Goal: Information Seeking & Learning: Learn about a topic

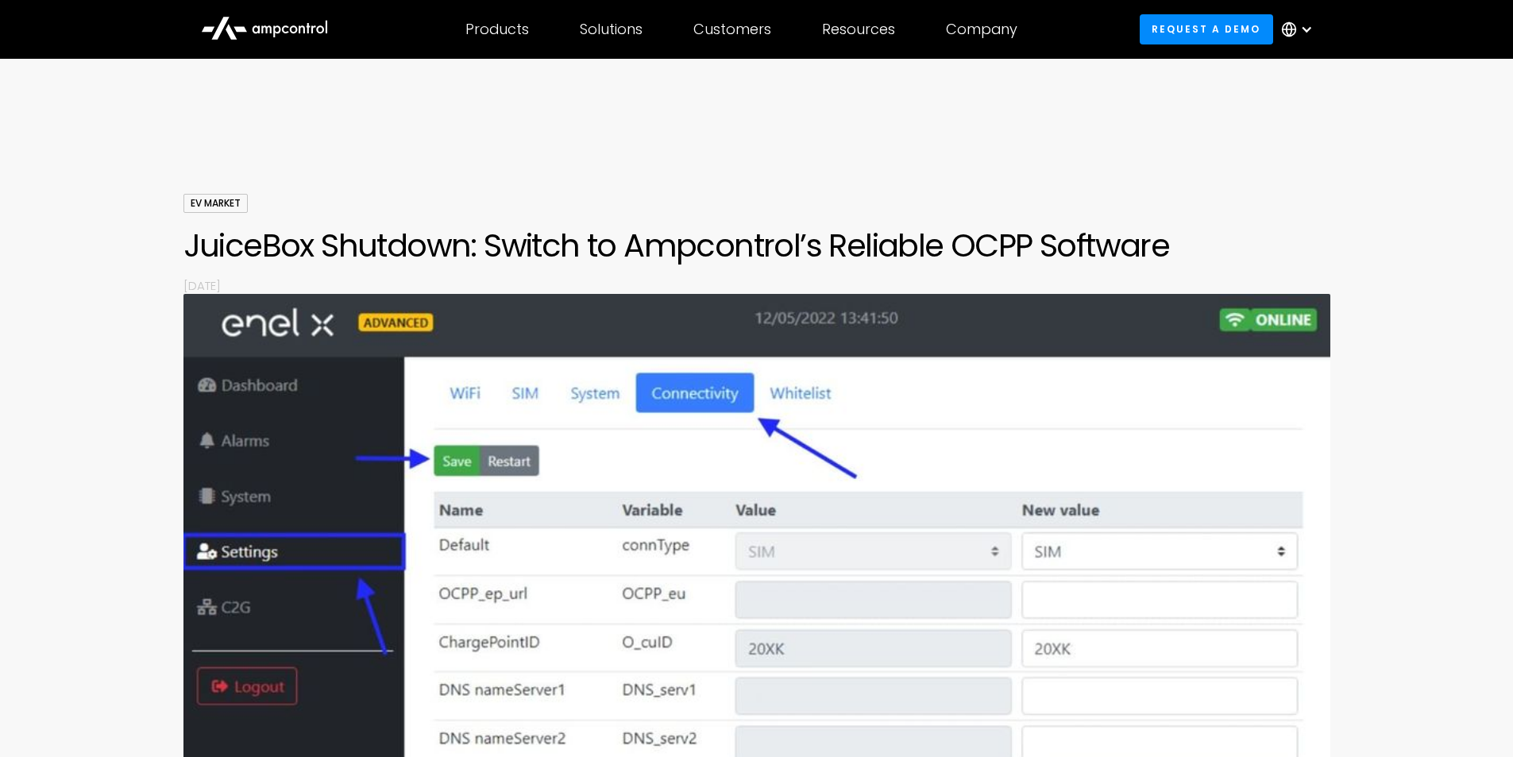
scroll to position [1130, 0]
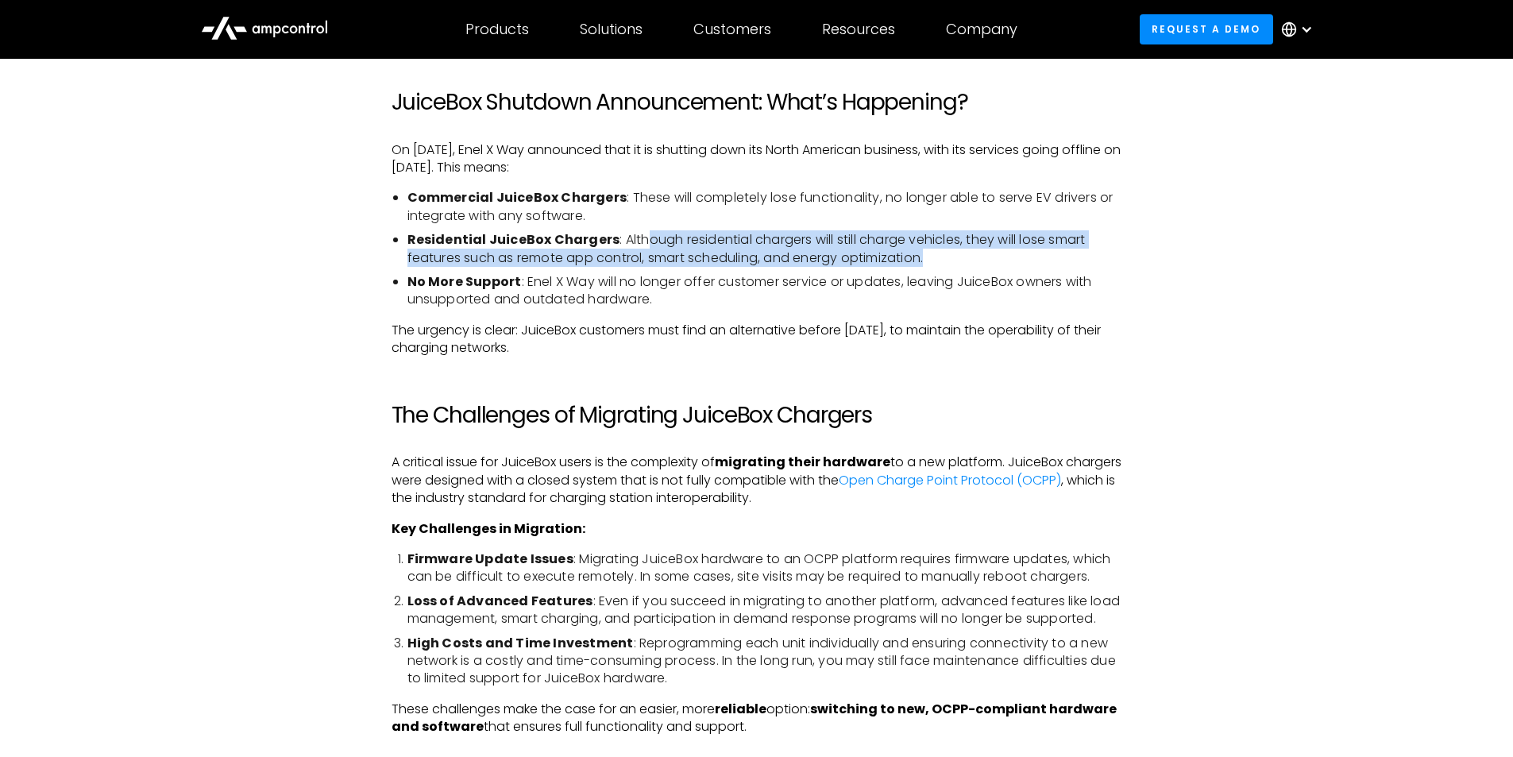
drag, startPoint x: 640, startPoint y: 233, endPoint x: 1027, endPoint y: 266, distance: 388.1
click at [1027, 266] on li "Residential JuiceBox Chargers : Although residential chargers will still charge…" at bounding box center [764, 249] width 715 height 36
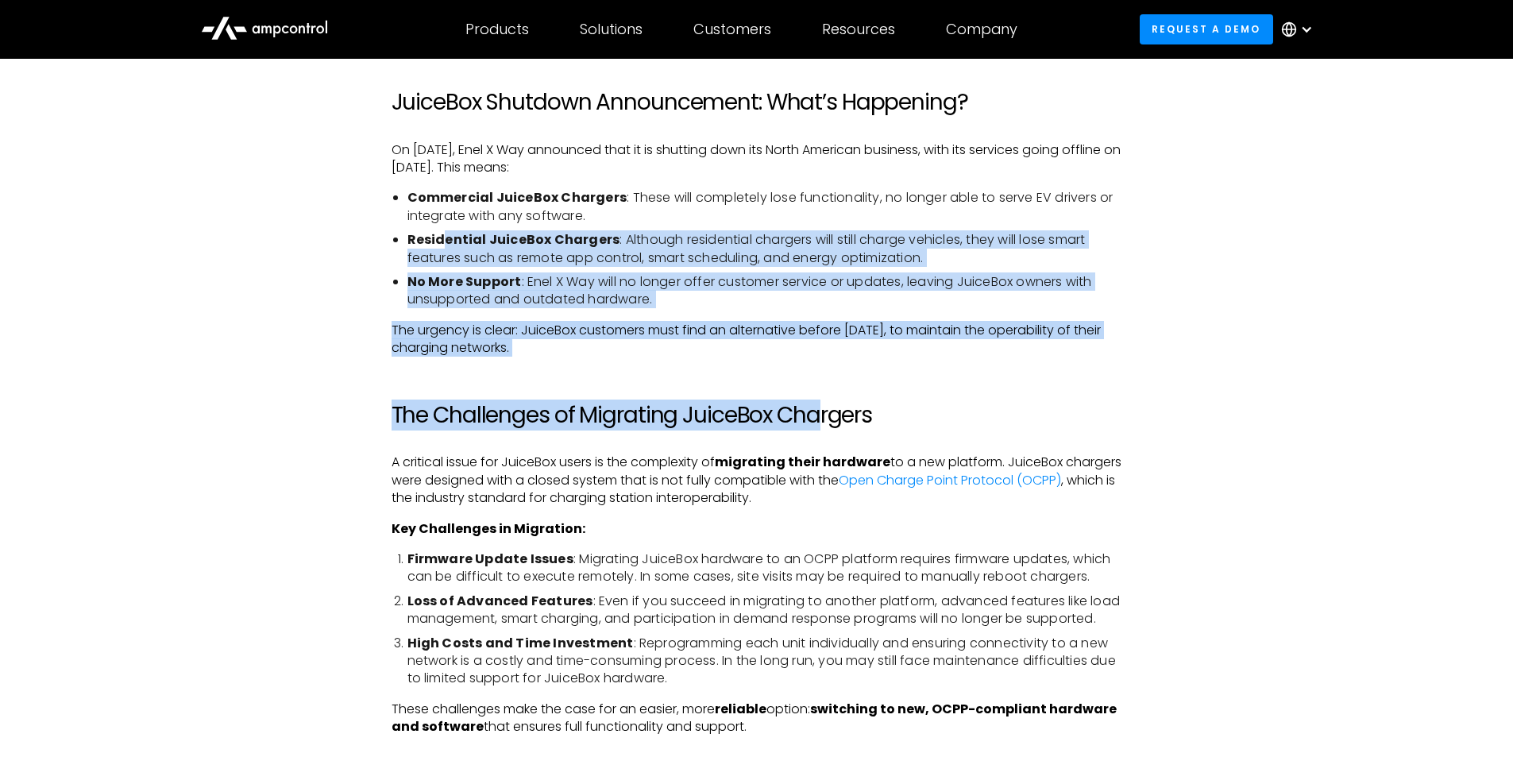
drag, startPoint x: 444, startPoint y: 243, endPoint x: 806, endPoint y: 378, distance: 386.4
click at [700, 335] on p "The urgency is clear: JuiceBox customers must find an alternative before [DATE]…" at bounding box center [756, 340] width 730 height 36
click at [691, 334] on p "The urgency is clear: JuiceBox customers must find an alternative before [DATE]…" at bounding box center [756, 340] width 730 height 36
click at [688, 333] on p "The urgency is clear: JuiceBox customers must find an alternative before [DATE]…" at bounding box center [756, 340] width 730 height 36
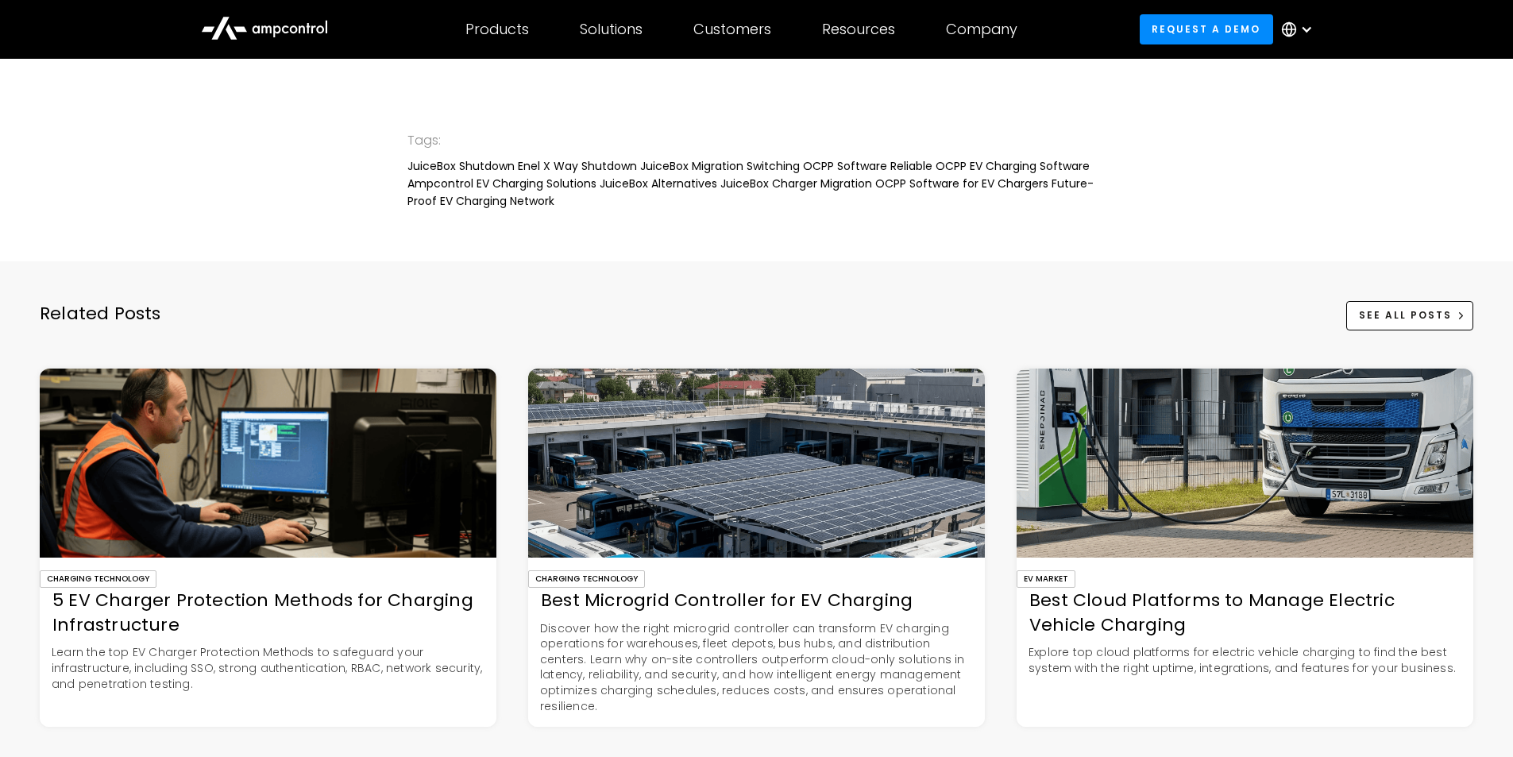
scroll to position [5020, 0]
